Goal: Task Accomplishment & Management: Complete application form

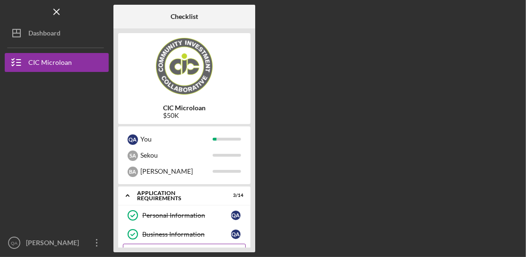
click at [133, 247] on icon "Microloan Application" at bounding box center [133, 253] width 24 height 24
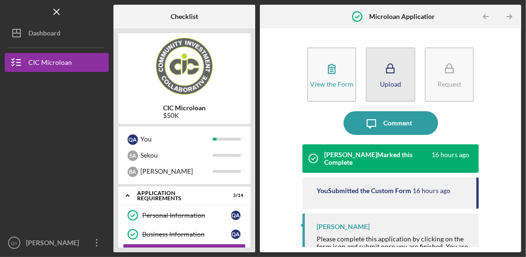
click at [391, 72] on rect "button" at bounding box center [391, 70] width 8 height 5
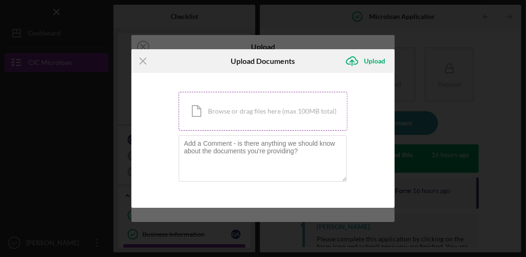
click at [272, 114] on div "Icon/Document Browse or drag files here (max 100MB total) Tap to choose files o…" at bounding box center [263, 111] width 169 height 39
click at [272, 108] on div "Icon/Document Browse or drag files here (max 100MB total) Tap to choose files o…" at bounding box center [263, 111] width 169 height 39
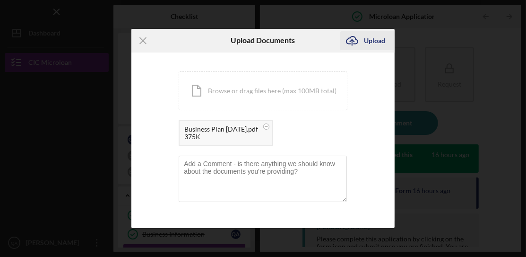
click at [366, 41] on div "Upload" at bounding box center [374, 40] width 21 height 19
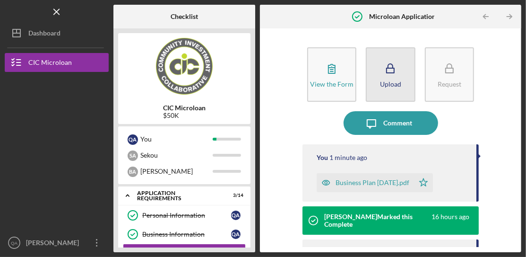
click at [390, 82] on div "Upload" at bounding box center [390, 83] width 21 height 7
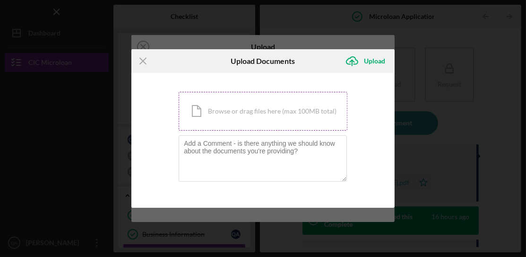
click at [280, 112] on div "Icon/Document Browse or drag files here (max 100MB total) Tap to choose files o…" at bounding box center [263, 111] width 169 height 39
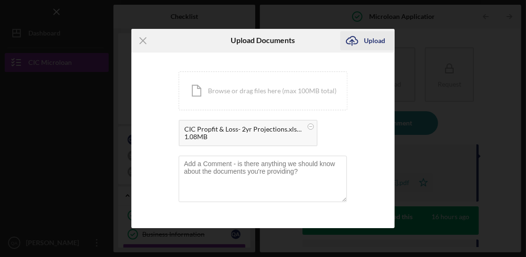
click at [368, 40] on div "Upload" at bounding box center [374, 40] width 21 height 19
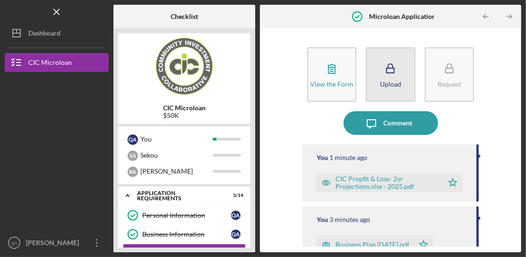
click at [395, 81] on div "Upload" at bounding box center [390, 83] width 21 height 7
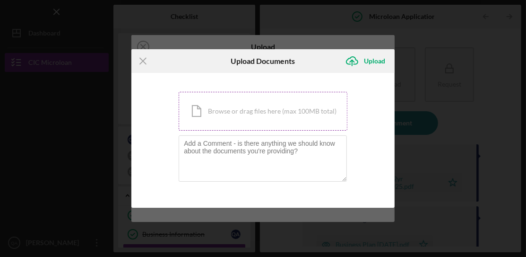
click at [236, 109] on div "Icon/Document Browse or drag files here (max 100MB total) Tap to choose files o…" at bounding box center [263, 111] width 169 height 39
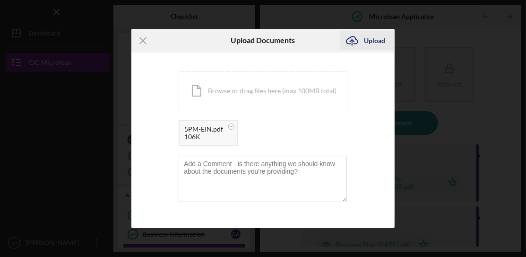
click at [371, 39] on div "Upload" at bounding box center [374, 40] width 21 height 19
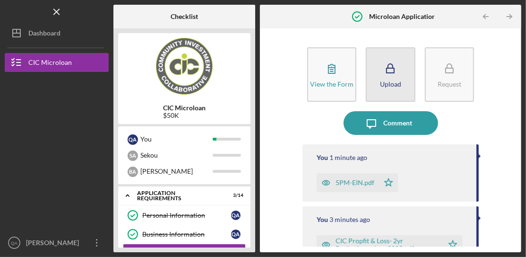
click at [394, 79] on icon "button" at bounding box center [391, 69] width 24 height 24
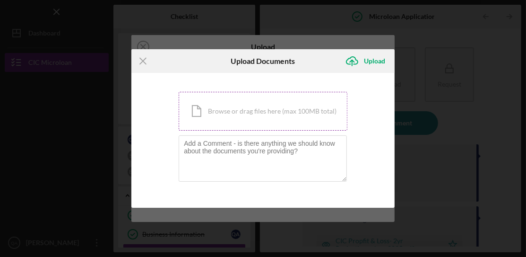
click at [274, 113] on div "Icon/Document Browse or drag files here (max 100MB total) Tap to choose files o…" at bounding box center [263, 111] width 169 height 39
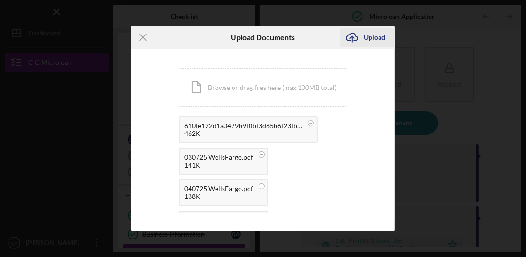
click at [377, 39] on div "Upload" at bounding box center [374, 37] width 21 height 19
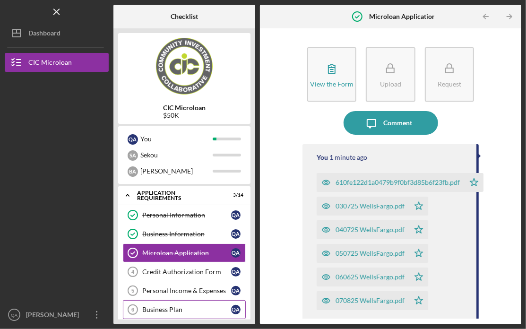
click at [162, 256] on link "Business Plan 6 Business Plan Q A" at bounding box center [184, 309] width 123 height 19
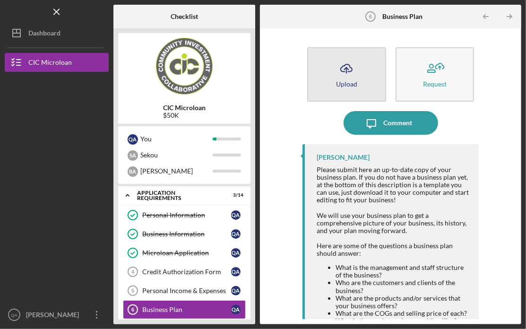
click at [345, 76] on icon "Icon/Upload" at bounding box center [347, 69] width 24 height 24
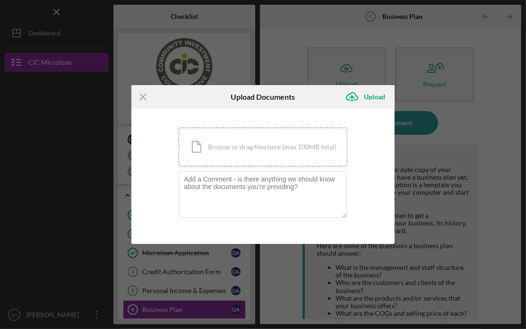
click at [252, 148] on div "Icon/Document Browse or drag files here (max 100MB total) Tap to choose files o…" at bounding box center [263, 147] width 169 height 39
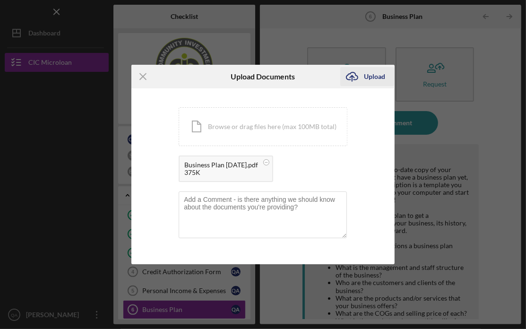
click at [373, 75] on div "Upload" at bounding box center [374, 76] width 21 height 19
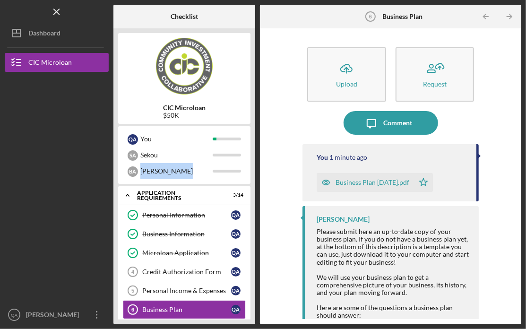
drag, startPoint x: 256, startPoint y: 158, endPoint x: 254, endPoint y: 184, distance: 26.1
click at [255, 183] on div "Checklist CIC Microloan $50K Q A You S A Sekou [PERSON_NAME] Icon/Expander APPL…" at bounding box center [318, 165] width 408 height 320
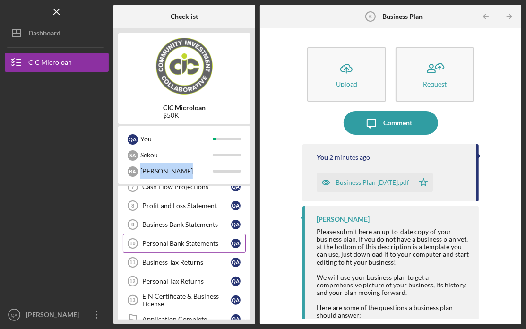
scroll to position [95, 0]
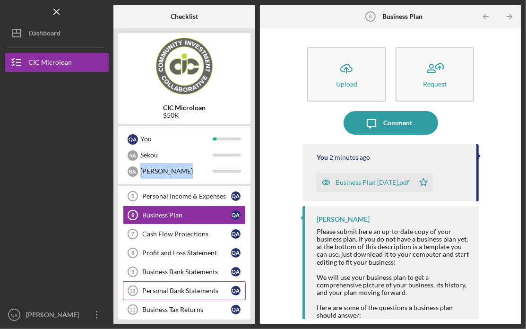
click at [207, 256] on div "Personal Bank Statements" at bounding box center [186, 291] width 89 height 8
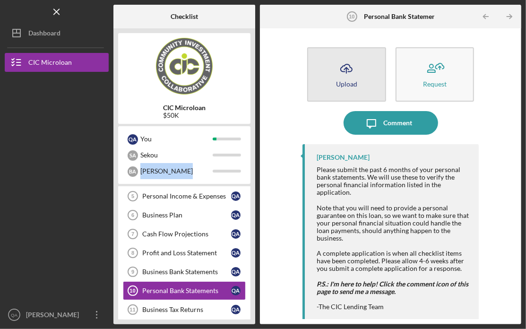
click at [347, 69] on polyline "button" at bounding box center [347, 69] width 4 height 2
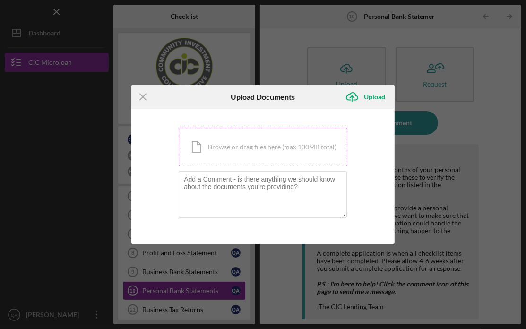
click at [283, 152] on div "Icon/Document Browse or drag files here (max 100MB total) Tap to choose files o…" at bounding box center [263, 147] width 169 height 39
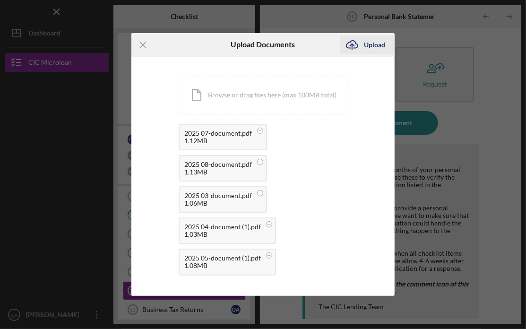
click at [379, 44] on div "Upload" at bounding box center [374, 44] width 21 height 19
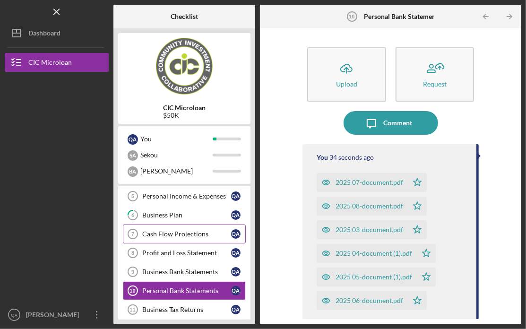
click at [201, 235] on div "Cash Flow Projections" at bounding box center [186, 234] width 89 height 8
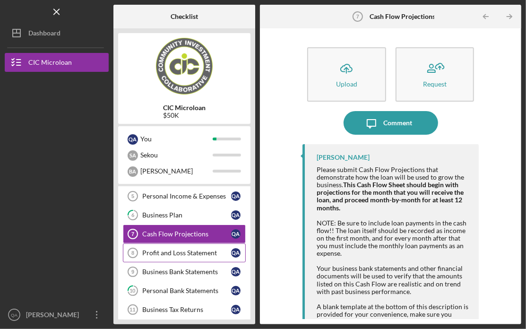
click at [197, 251] on div "Profit and Loss Statement" at bounding box center [186, 253] width 89 height 8
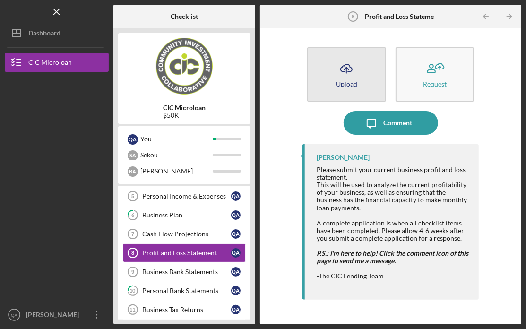
click at [350, 71] on icon "button" at bounding box center [346, 67] width 11 height 7
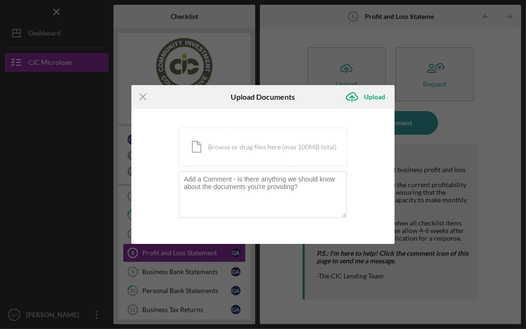
click at [142, 95] on icon "Icon/Menu Close" at bounding box center [143, 97] width 24 height 24
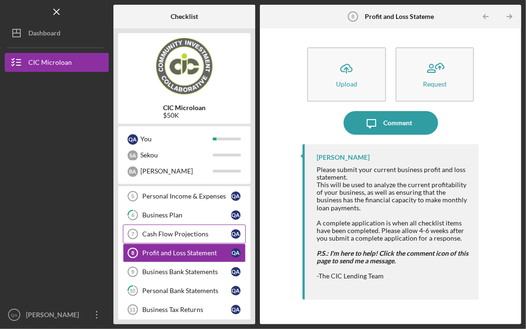
click at [201, 230] on div "Cash Flow Projections" at bounding box center [186, 234] width 89 height 8
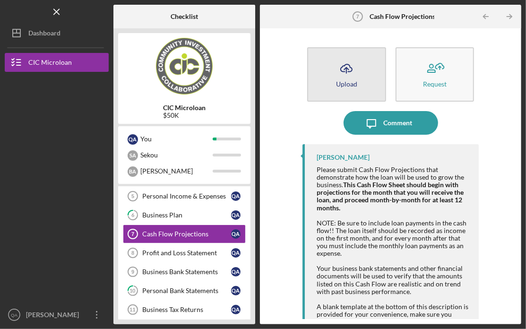
click at [345, 70] on polyline "button" at bounding box center [347, 69] width 4 height 2
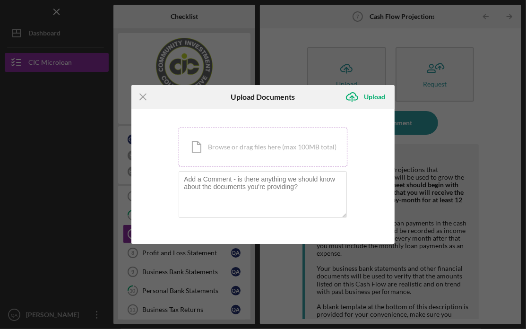
click at [201, 147] on div "Icon/Document Browse or drag files here (max 100MB total) Tap to choose files o…" at bounding box center [263, 147] width 169 height 39
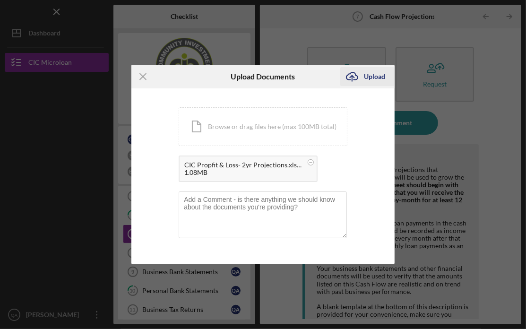
click at [356, 75] on icon "submit" at bounding box center [352, 75] width 11 height 7
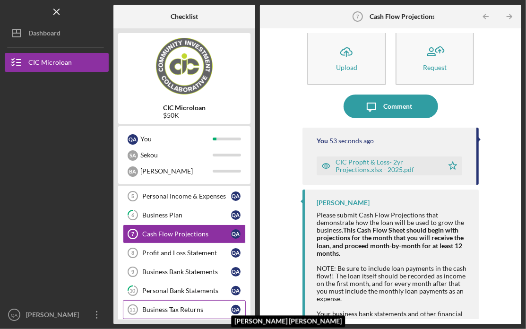
scroll to position [18, 0]
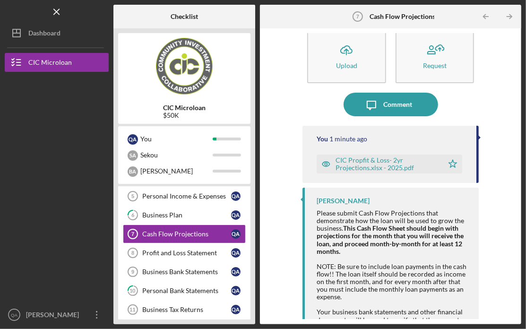
click at [261, 207] on div "Icon/Upload Upload Request Icon/Message Comment You 1 minute ago CIC Propfit & …" at bounding box center [391, 176] width 262 height 296
click at [223, 196] on div "Personal Income & Expenses" at bounding box center [186, 197] width 89 height 8
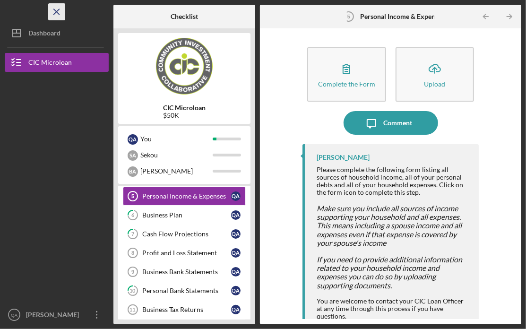
click at [56, 13] on icon "Icon/Menu Close" at bounding box center [56, 11] width 21 height 21
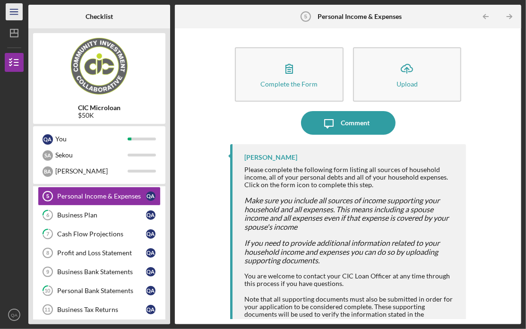
click at [16, 13] on icon "Icon/Menu" at bounding box center [14, 11] width 21 height 21
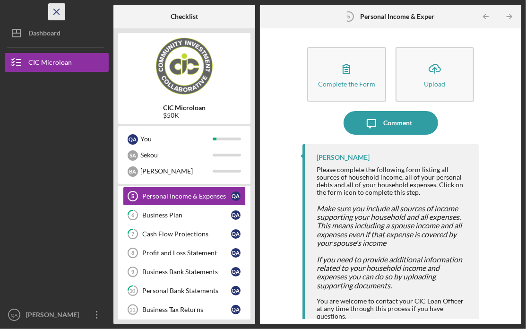
click at [57, 13] on line "button" at bounding box center [56, 11] width 5 height 5
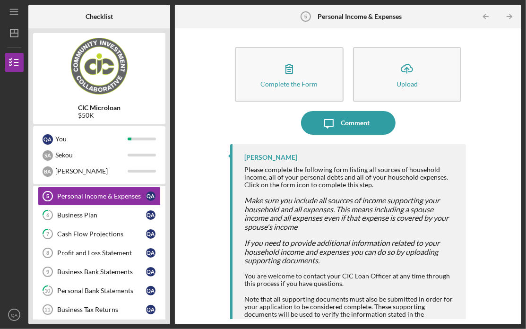
drag, startPoint x: 517, startPoint y: 50, endPoint x: 515, endPoint y: 37, distance: 13.1
click at [515, 37] on div "Complete the Form Form Icon/Upload Upload Icon/Message Comment [PERSON_NAME] Pl…" at bounding box center [348, 176] width 347 height 296
drag, startPoint x: 514, startPoint y: 39, endPoint x: 517, endPoint y: 27, distance: 11.7
click at [517, 27] on div "Personal Income & Expenses 5 Personal Income & Expenses Icon/Table Pagination A…" at bounding box center [348, 165] width 347 height 320
click at [15, 11] on icon "Icon/Menu" at bounding box center [14, 11] width 21 height 21
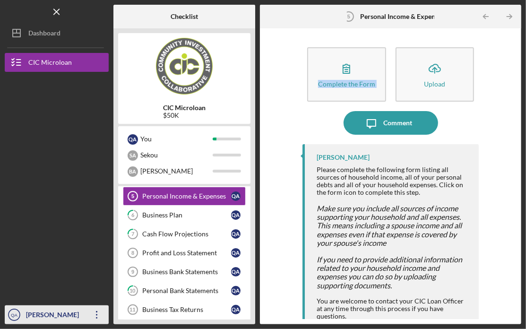
click at [27, 256] on div "[PERSON_NAME] [PERSON_NAME]" at bounding box center [54, 325] width 61 height 38
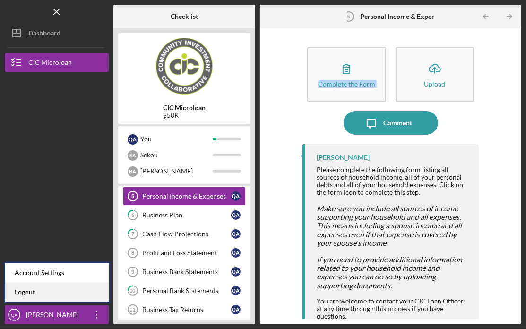
click at [26, 256] on link "Logout" at bounding box center [57, 292] width 104 height 19
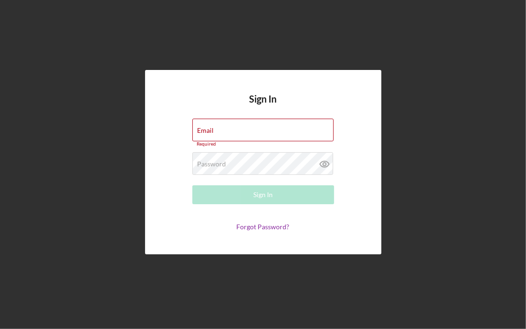
click at [263, 32] on div "Sign In Email Required Password Required Sign In Forgot Password?" at bounding box center [263, 162] width 517 height 324
click at [141, 21] on div "Sign In Email Required Password Required Sign In Forgot Password?" at bounding box center [263, 162] width 517 height 324
click at [0, 0] on div "Sign In Email Required Password Required Sign In Forgot Password?" at bounding box center [263, 164] width 526 height 329
